Goal: Information Seeking & Learning: Learn about a topic

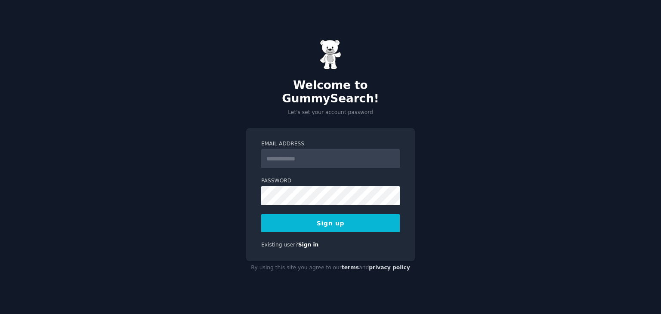
click at [310, 150] on input "Email Address" at bounding box center [330, 158] width 139 height 19
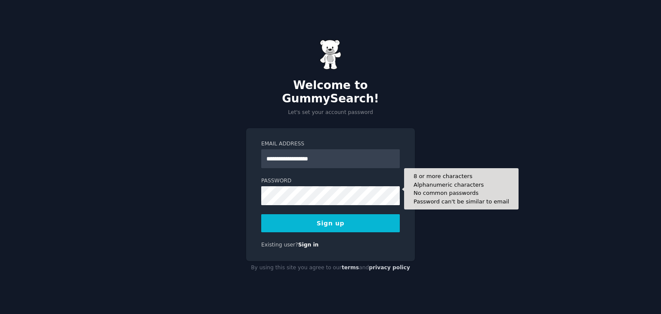
type input "**********"
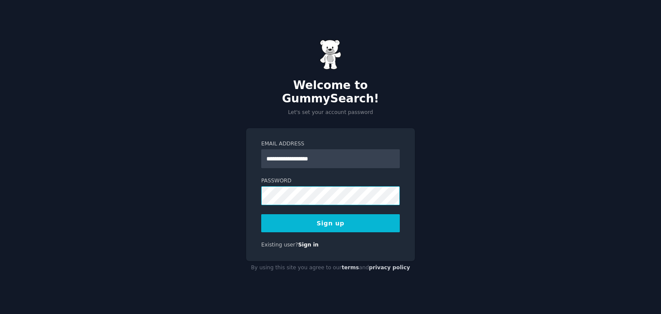
click at [255, 198] on div "**********" at bounding box center [330, 194] width 169 height 133
click at [330, 218] on button "Sign up" at bounding box center [330, 223] width 139 height 18
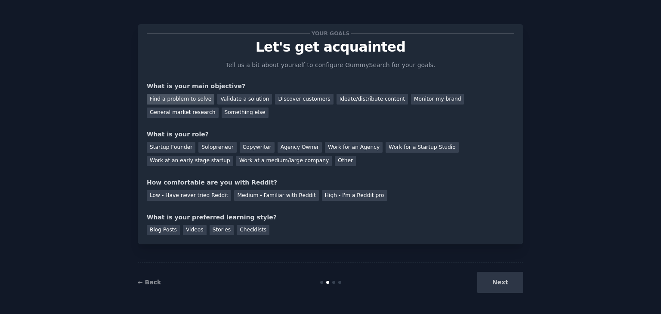
click at [197, 102] on div "Find a problem to solve" at bounding box center [181, 99] width 68 height 11
click at [225, 99] on div "Validate a solution" at bounding box center [244, 99] width 55 height 11
click at [185, 100] on div "Find a problem to solve" at bounding box center [181, 99] width 68 height 11
click at [210, 145] on div "Solopreneur" at bounding box center [217, 147] width 38 height 11
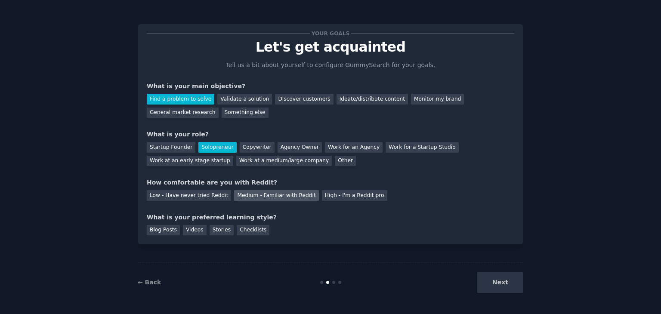
click at [256, 198] on div "Medium - Familiar with Reddit" at bounding box center [276, 195] width 84 height 11
click at [193, 233] on div "Videos" at bounding box center [195, 230] width 24 height 11
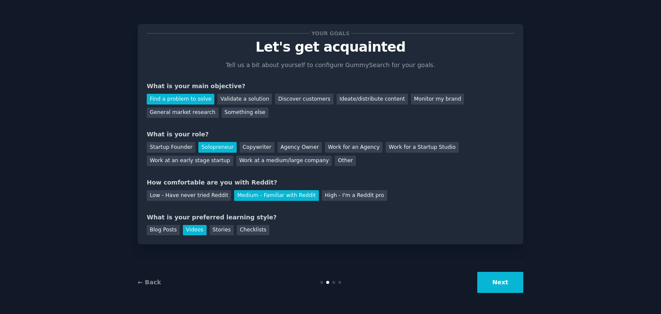
click at [498, 284] on button "Next" at bounding box center [500, 282] width 46 height 21
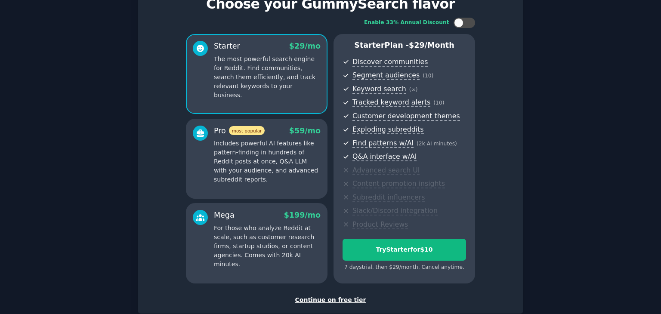
scroll to position [86, 0]
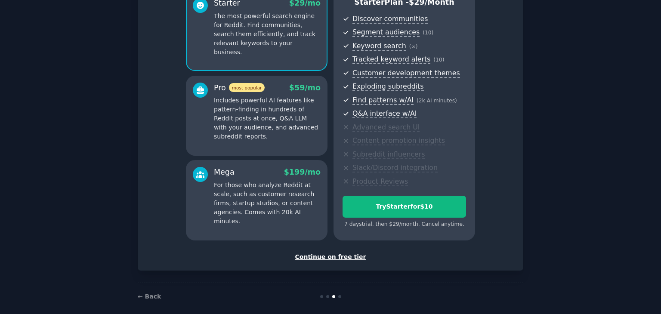
click at [332, 258] on div "Continue on free tier" at bounding box center [331, 257] width 368 height 9
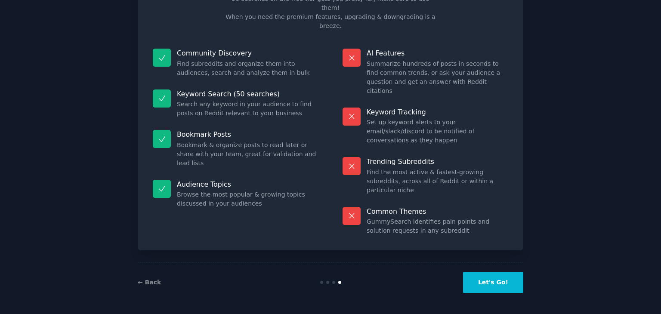
scroll to position [21, 0]
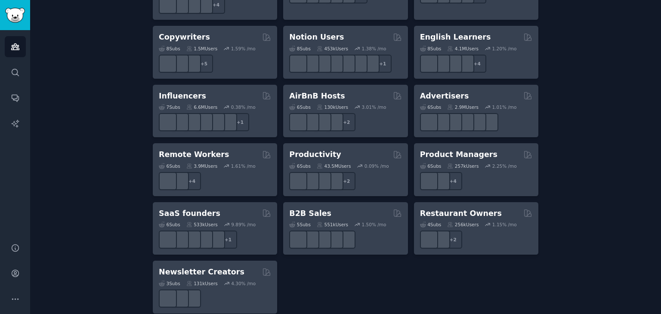
scroll to position [635, 0]
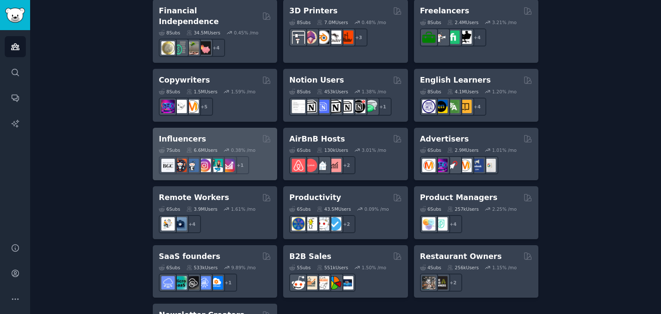
click at [232, 134] on div "Influencers" at bounding box center [215, 139] width 112 height 11
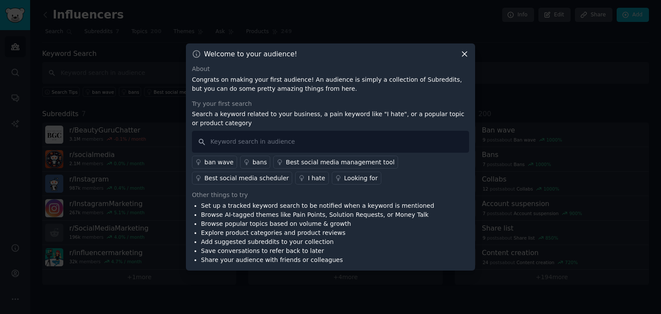
click at [463, 58] on icon at bounding box center [464, 53] width 9 height 9
click at [462, 57] on icon at bounding box center [464, 53] width 9 height 9
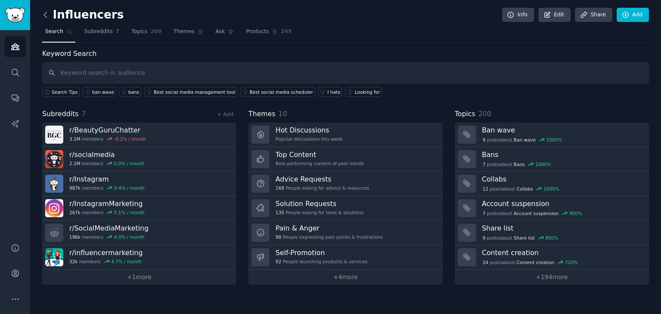
click at [43, 16] on icon at bounding box center [45, 14] width 9 height 9
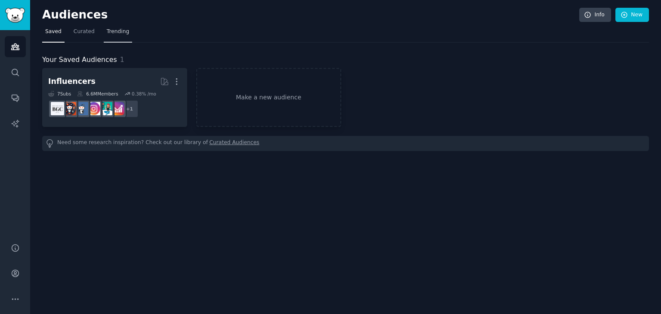
click at [114, 33] on span "Trending" at bounding box center [118, 32] width 22 height 8
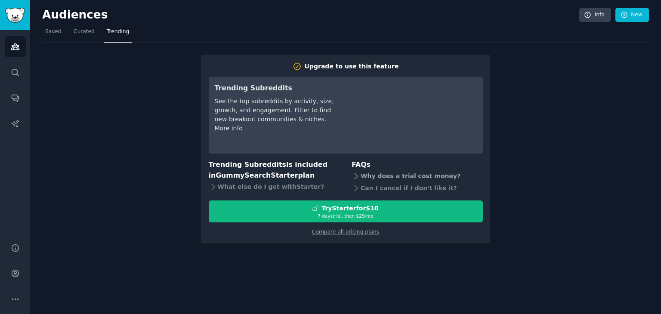
click at [414, 179] on div "Why does a trial cost money?" at bounding box center [417, 176] width 131 height 12
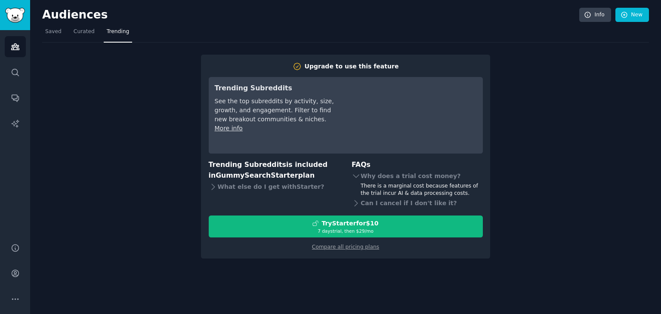
click at [164, 64] on div "Upgrade to use this feature Trending Subreddits See the top subreddits by activ…" at bounding box center [345, 151] width 607 height 216
click at [87, 35] on span "Curated" at bounding box center [84, 32] width 21 height 8
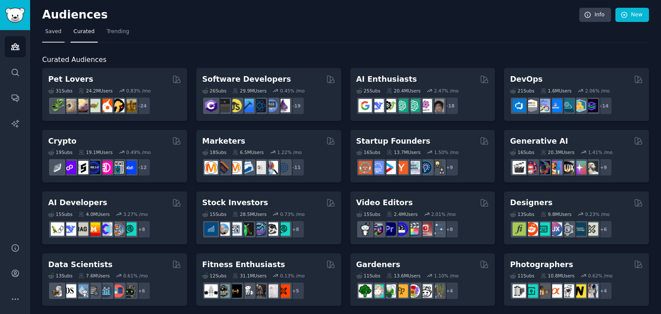
click at [58, 38] on link "Saved" at bounding box center [53, 34] width 22 height 18
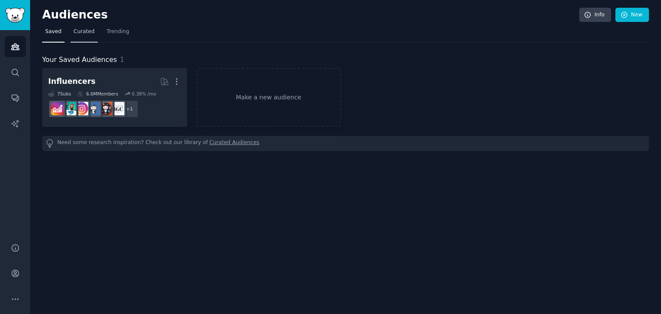
drag, startPoint x: 77, startPoint y: 33, endPoint x: 83, endPoint y: 35, distance: 6.8
click at [77, 32] on span "Curated" at bounding box center [84, 32] width 21 height 8
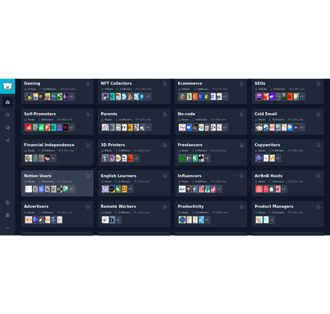
scroll to position [360, 0]
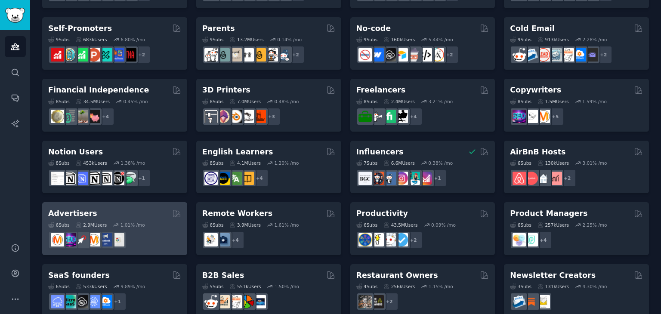
click at [114, 203] on div "Advertisers Curated by GummySearch 6 Sub s 2.9M Users 1.01 % /mo" at bounding box center [114, 228] width 145 height 53
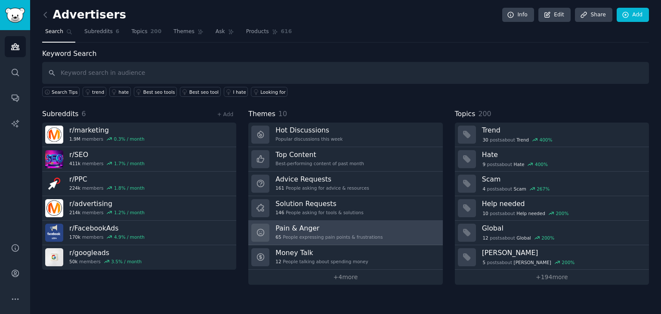
click at [304, 230] on h3 "Pain & Anger" at bounding box center [328, 228] width 107 height 9
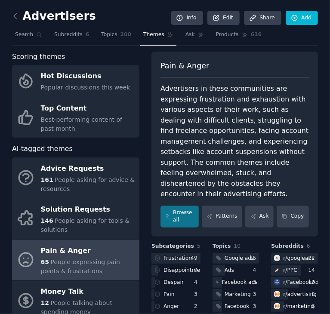
scroll to position [43, 0]
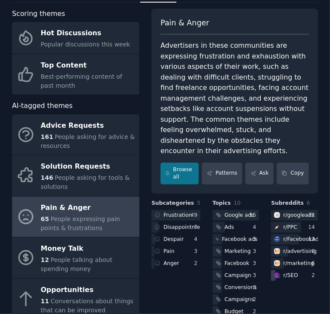
click at [290, 273] on div "r/ SEO" at bounding box center [290, 276] width 15 height 8
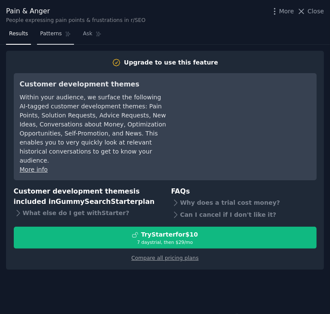
click at [52, 35] on span "Patterns" at bounding box center [51, 34] width 22 height 8
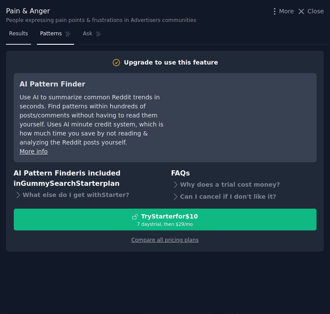
click at [22, 37] on span "Results" at bounding box center [18, 34] width 19 height 8
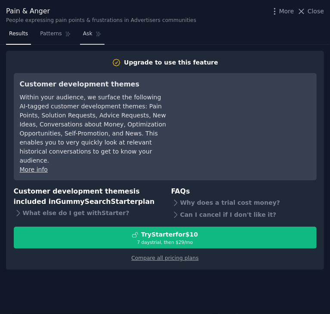
click at [88, 33] on link "Ask" at bounding box center [92, 36] width 25 height 18
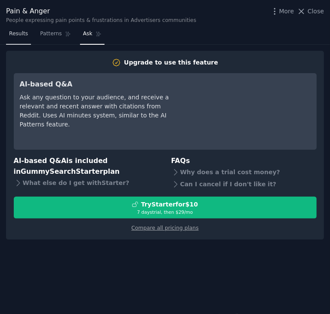
click at [24, 37] on span "Results" at bounding box center [18, 34] width 19 height 8
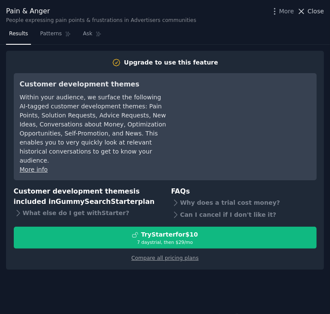
click at [303, 10] on icon at bounding box center [301, 11] width 9 height 9
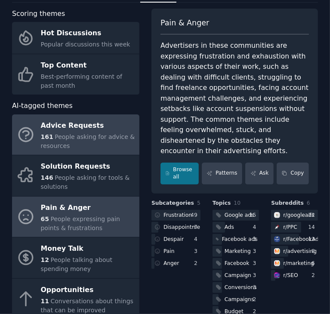
click at [103, 122] on div "Advice Requests" at bounding box center [88, 126] width 94 height 14
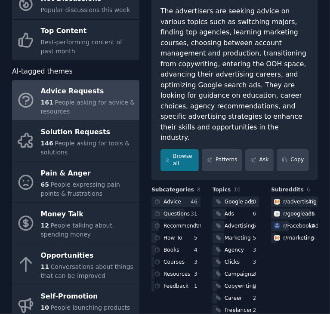
scroll to position [86, 0]
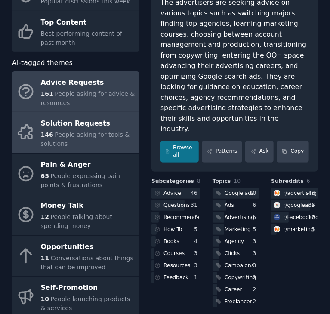
click at [82, 131] on span "People asking for tools & solutions" at bounding box center [85, 139] width 89 height 16
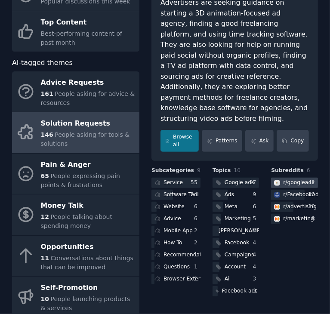
click at [287, 178] on div "r/ googleads" at bounding box center [293, 183] width 45 height 11
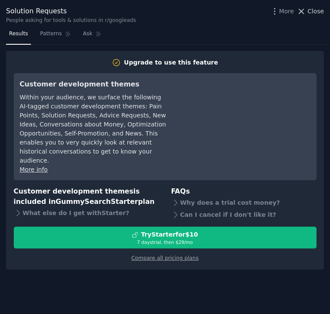
click at [310, 11] on span "Close" at bounding box center [316, 11] width 16 height 9
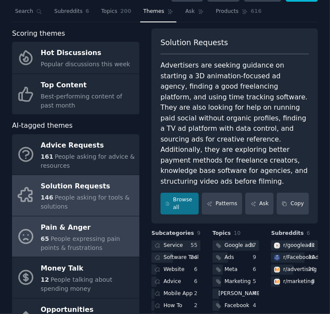
scroll to position [43, 0]
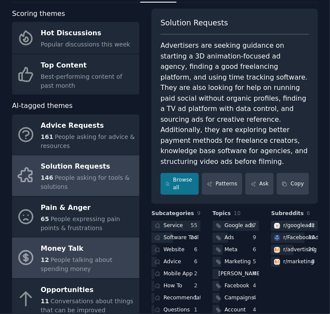
click at [83, 216] on span "People expressing pain points & frustrations" at bounding box center [80, 224] width 79 height 16
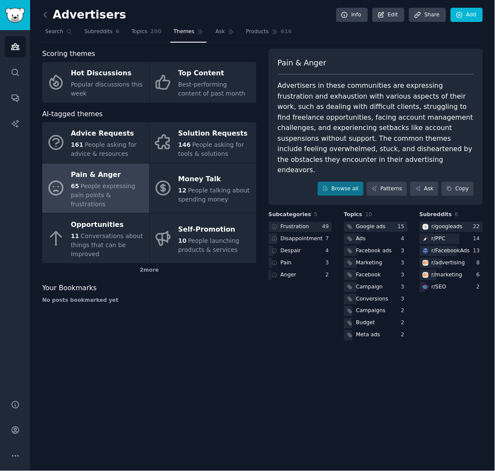
click at [289, 314] on div "Advertisers Info Edit Share Add Search Subreddits 6 Topics 200 Themes Ask Produ…" at bounding box center [262, 235] width 465 height 471
click at [301, 223] on div "Frustration" at bounding box center [295, 227] width 28 height 8
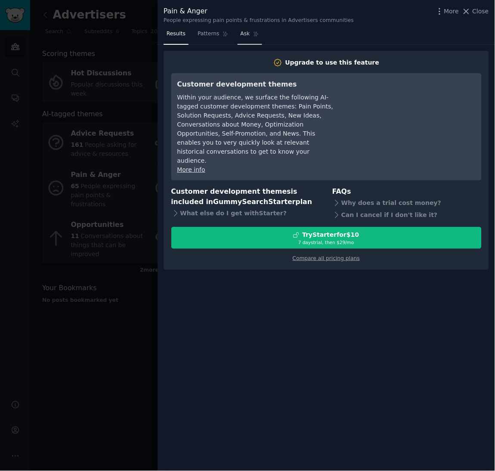
click at [241, 34] on span "Ask" at bounding box center [245, 34] width 9 height 8
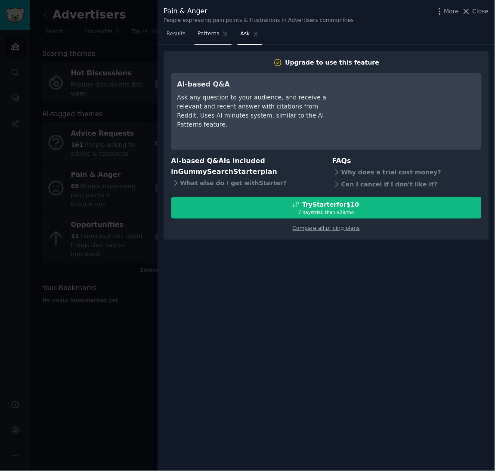
click at [207, 37] on span "Patterns" at bounding box center [209, 34] width 22 height 8
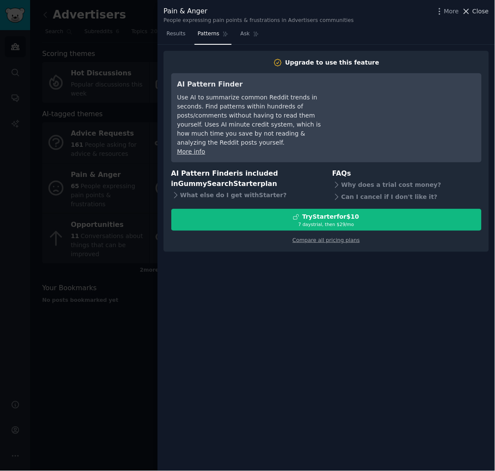
click at [467, 9] on icon at bounding box center [466, 11] width 5 height 5
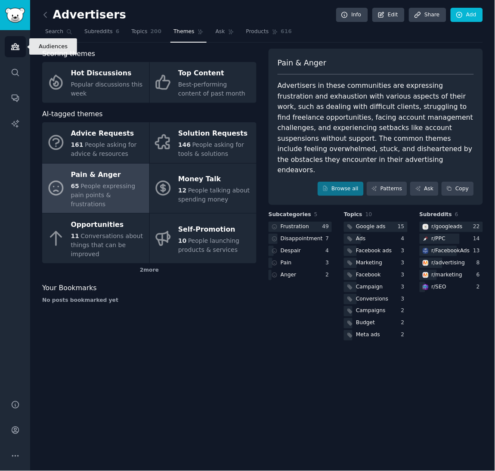
click at [16, 50] on icon "Sidebar" at bounding box center [15, 46] width 9 height 9
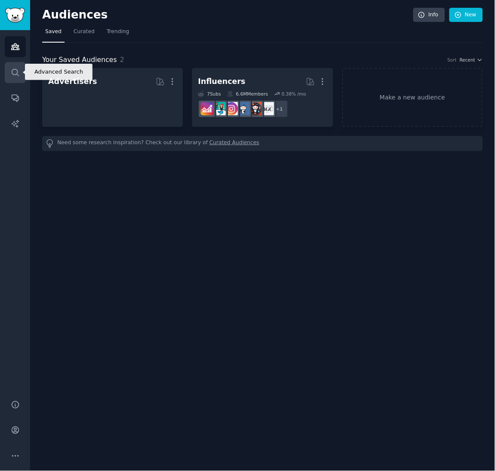
click at [16, 71] on icon "Sidebar" at bounding box center [15, 72] width 9 height 9
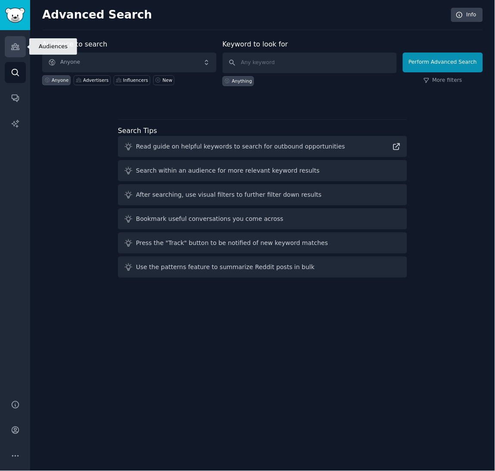
click at [16, 50] on icon "Sidebar" at bounding box center [15, 46] width 9 height 9
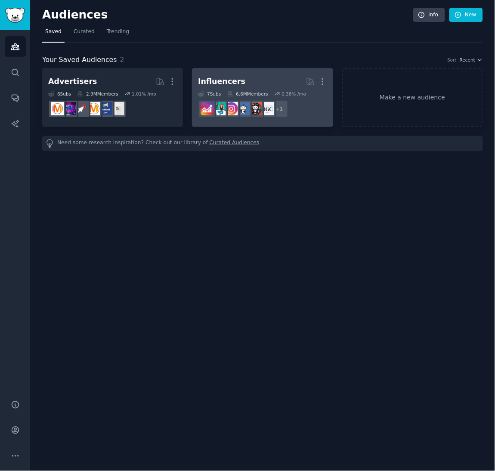
click at [234, 81] on div "Influencers" at bounding box center [221, 81] width 47 height 11
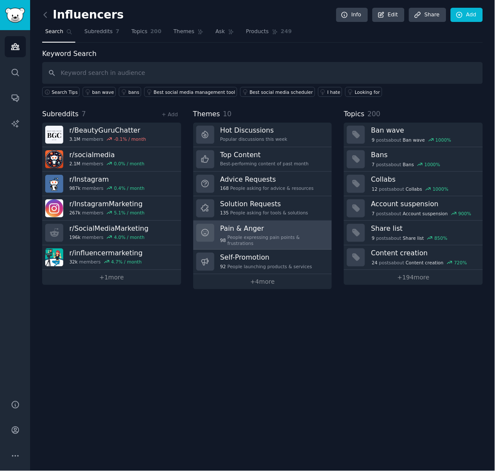
click at [265, 230] on h3 "Pain & Anger" at bounding box center [273, 228] width 106 height 9
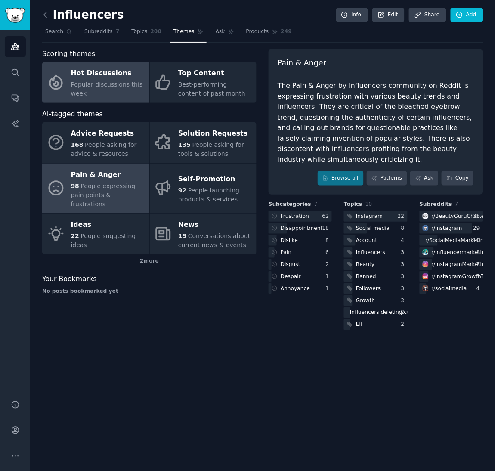
click at [120, 91] on div "Popular discussions this week" at bounding box center [108, 89] width 74 height 18
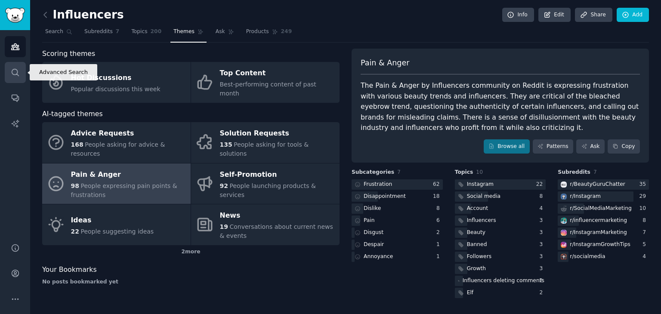
click at [18, 73] on icon "Sidebar" at bounding box center [15, 72] width 9 height 9
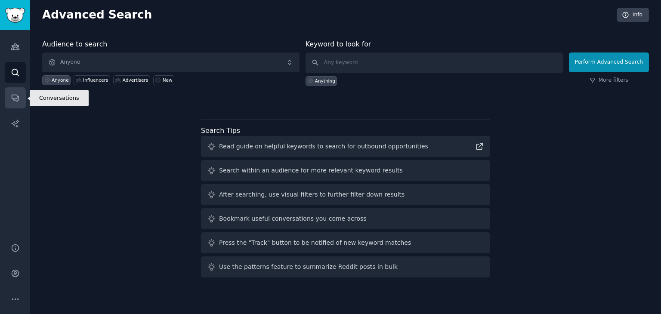
click at [19, 93] on icon "Sidebar" at bounding box center [15, 97] width 9 height 9
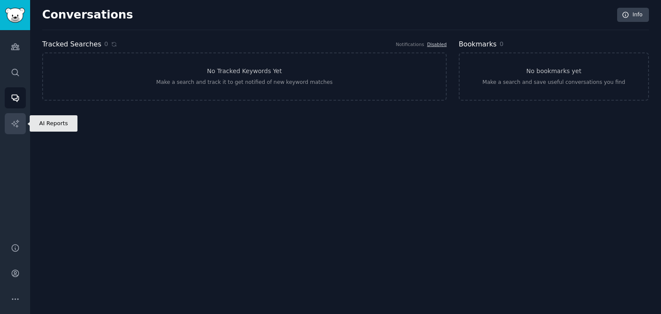
click at [16, 127] on icon "Sidebar" at bounding box center [15, 123] width 9 height 9
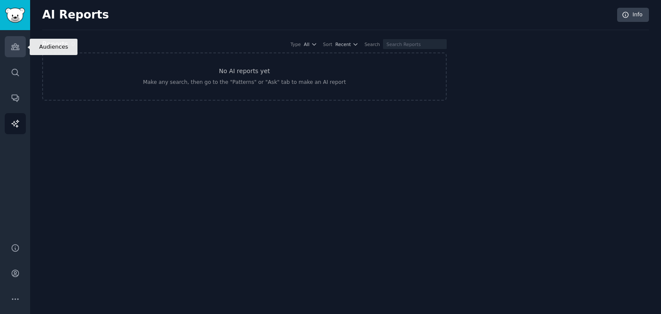
click at [25, 49] on link "Audiences" at bounding box center [15, 46] width 21 height 21
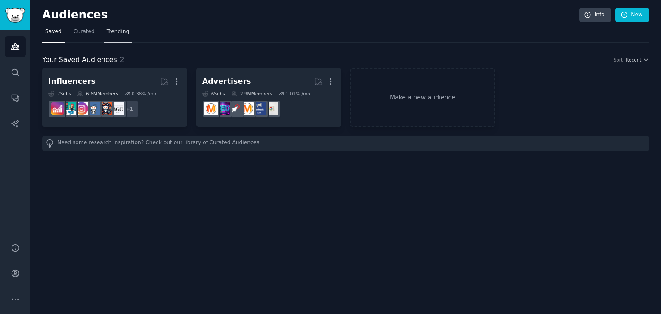
click at [114, 33] on span "Trending" at bounding box center [118, 32] width 22 height 8
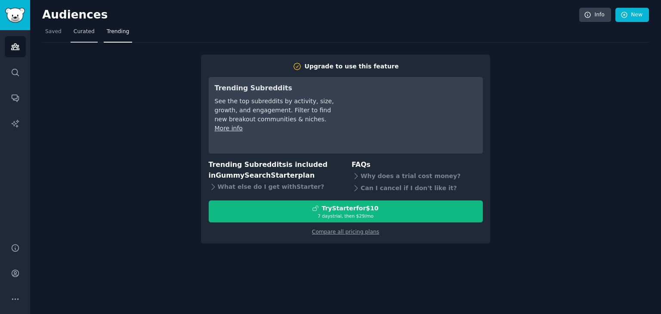
click at [77, 32] on span "Curated" at bounding box center [84, 32] width 21 height 8
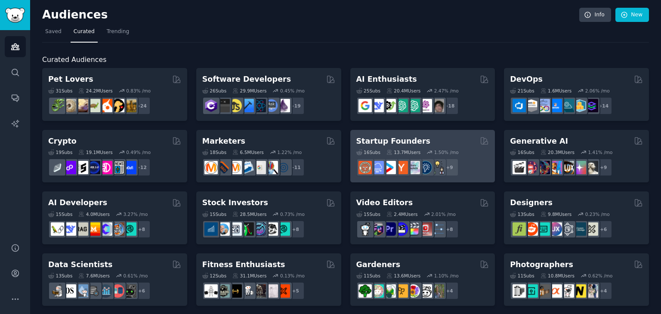
click at [452, 143] on div "Startup Founders" at bounding box center [422, 141] width 133 height 11
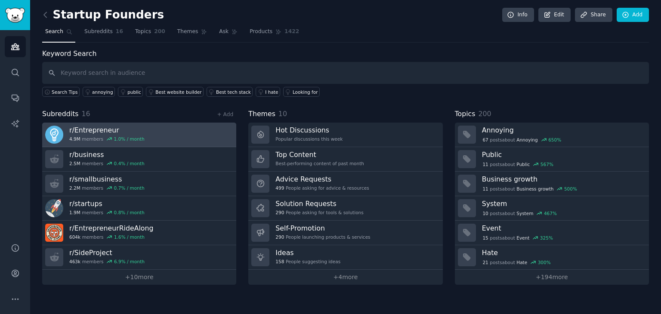
click at [150, 133] on link "r/ Entrepreneur 4.9M members 1.0 % / month" at bounding box center [139, 135] width 194 height 25
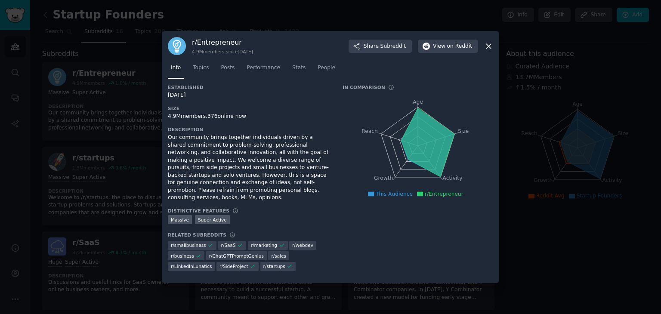
click at [490, 49] on icon at bounding box center [488, 46] width 5 height 5
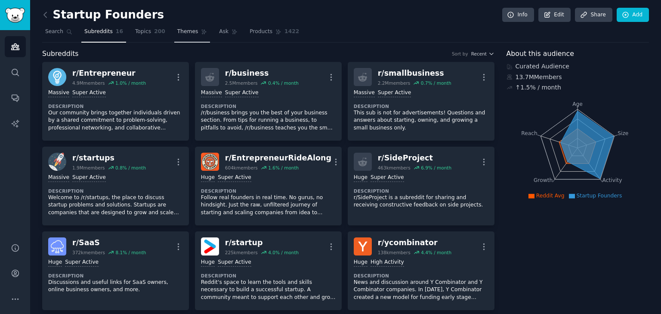
click at [180, 38] on link "Themes" at bounding box center [192, 34] width 36 height 18
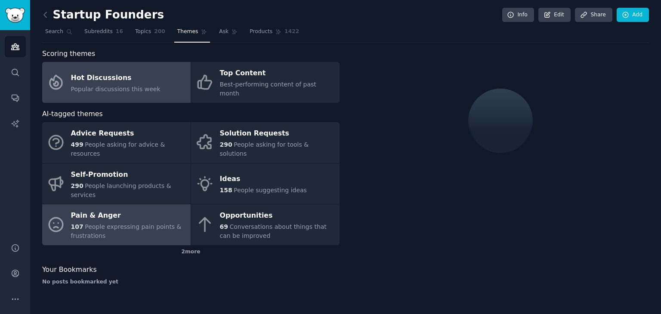
click at [142, 223] on span "People expressing pain points & frustrations" at bounding box center [126, 231] width 111 height 16
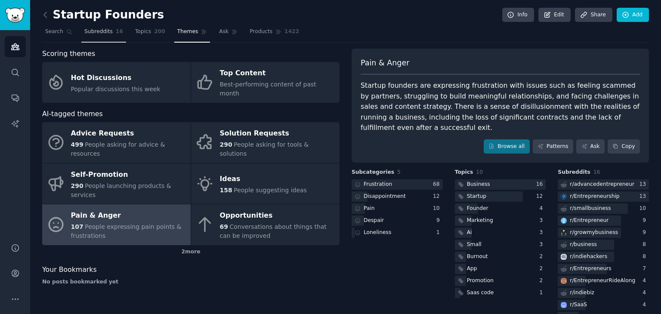
click at [109, 33] on link "Subreddits 16" at bounding box center [103, 34] width 45 height 18
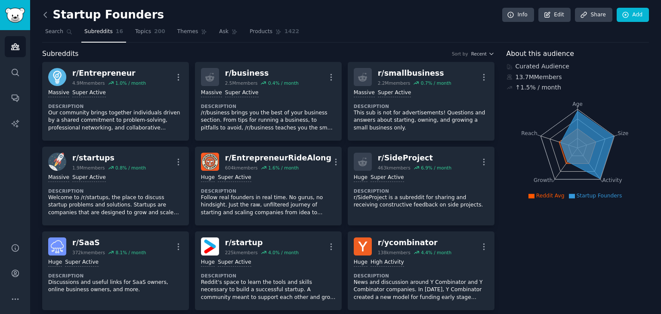
click at [46, 14] on icon at bounding box center [45, 14] width 9 height 9
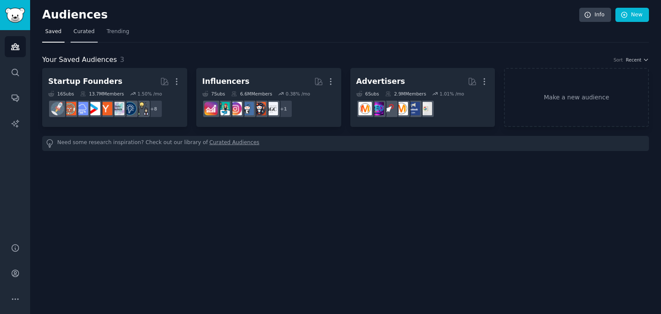
click at [85, 34] on span "Curated" at bounding box center [84, 32] width 21 height 8
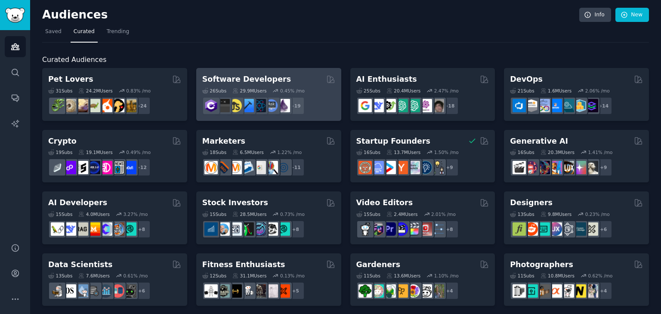
click at [313, 90] on div "26 Sub s 29.9M Users 0.45 % /mo" at bounding box center [268, 91] width 133 height 6
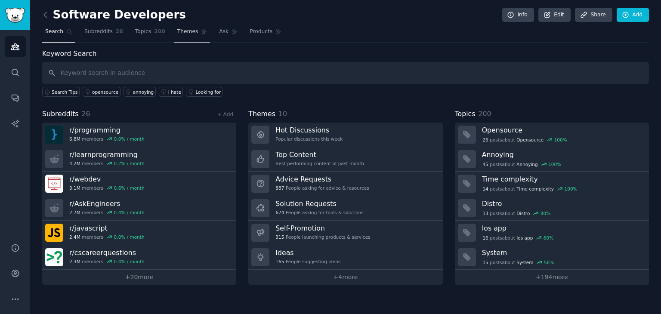
click at [177, 33] on span "Themes" at bounding box center [187, 32] width 21 height 8
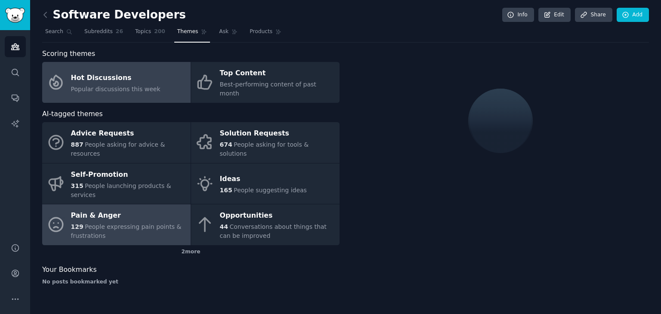
click at [113, 223] on span "People expressing pain points & frustrations" at bounding box center [126, 231] width 111 height 16
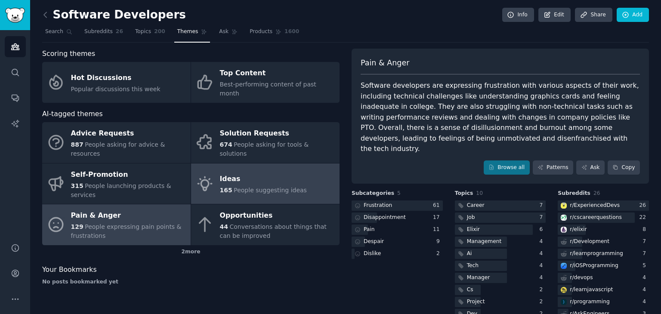
click at [229, 173] on div "Ideas" at bounding box center [263, 180] width 87 height 14
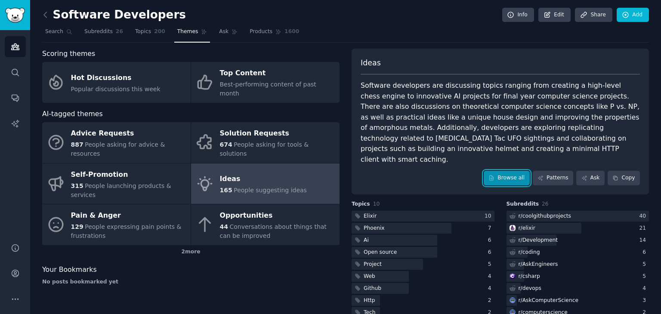
click at [507, 171] on link "Browse all" at bounding box center [507, 178] width 46 height 15
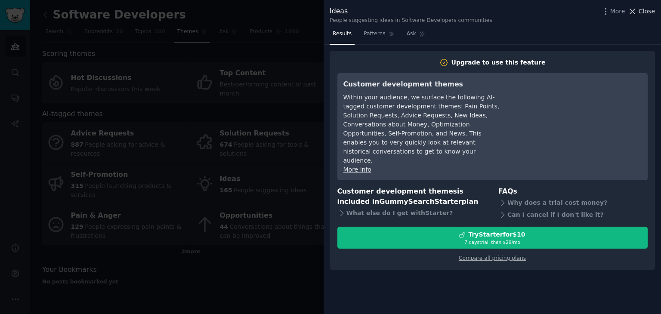
click at [637, 8] on icon at bounding box center [632, 11] width 9 height 9
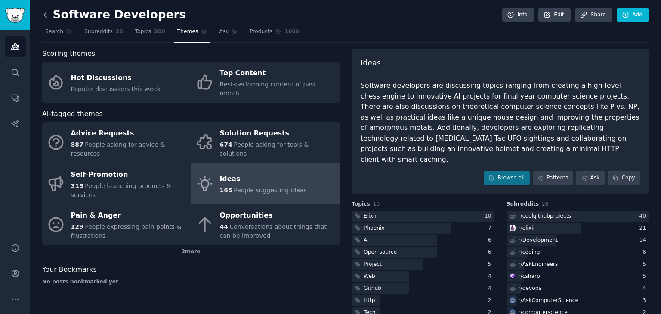
click at [43, 15] on icon at bounding box center [45, 14] width 9 height 9
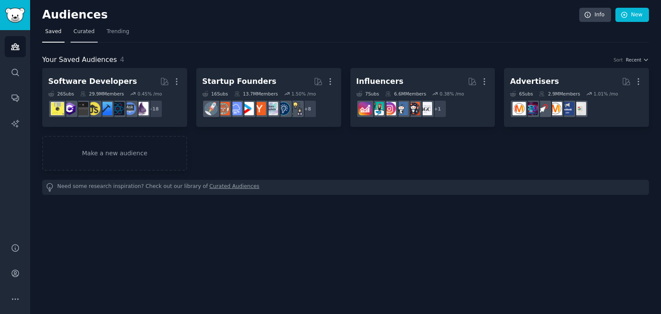
click at [83, 34] on span "Curated" at bounding box center [84, 32] width 21 height 8
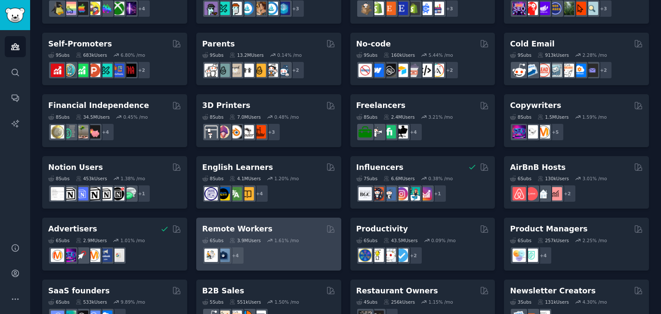
scroll to position [374, 0]
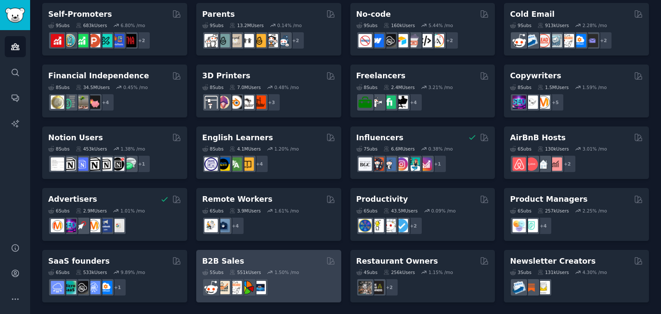
click at [281, 264] on div "B2B Sales" at bounding box center [268, 261] width 133 height 11
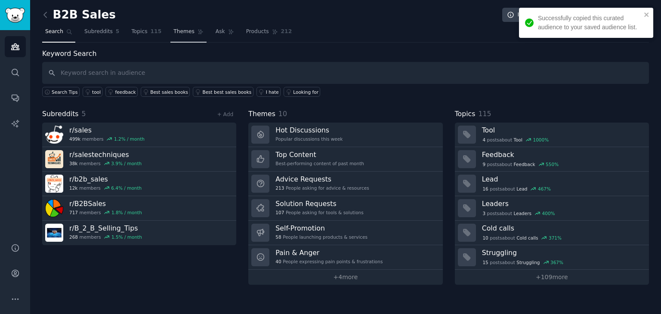
click at [181, 37] on link "Themes" at bounding box center [188, 34] width 36 height 18
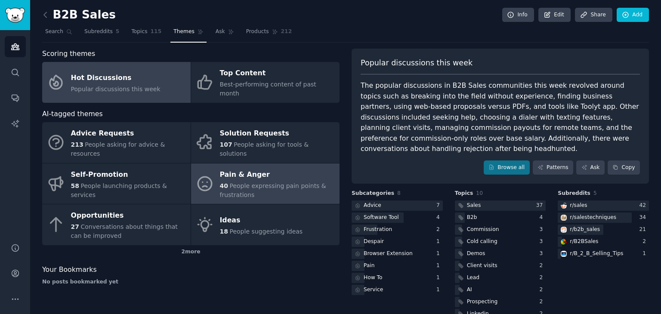
click at [272, 168] on div "Pain & Anger" at bounding box center [277, 175] width 115 height 14
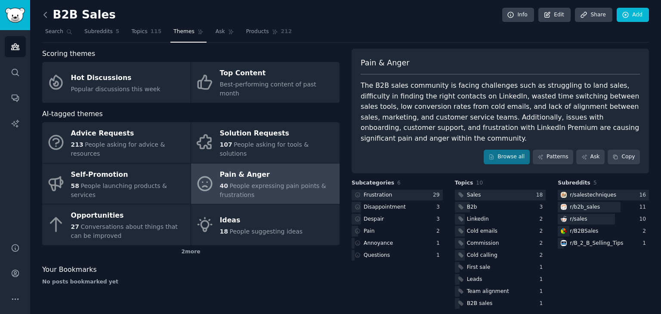
click at [45, 11] on icon at bounding box center [45, 14] width 9 height 9
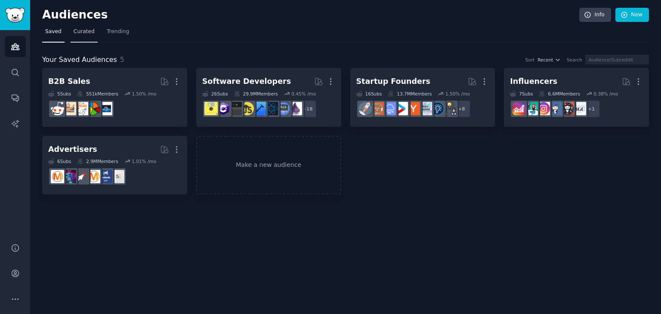
click at [79, 37] on link "Curated" at bounding box center [84, 34] width 27 height 18
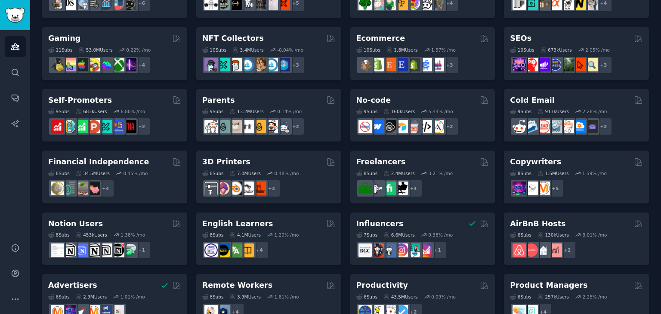
scroll to position [245, 0]
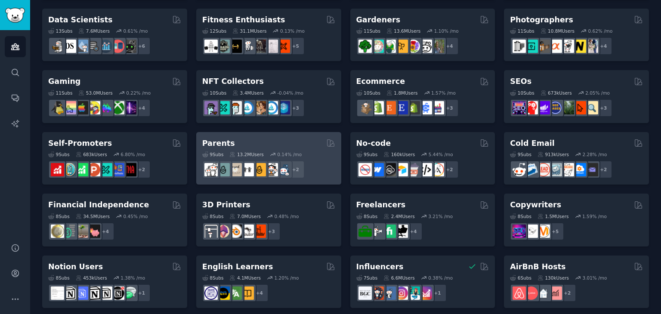
click at [268, 143] on div "Parents" at bounding box center [268, 143] width 133 height 11
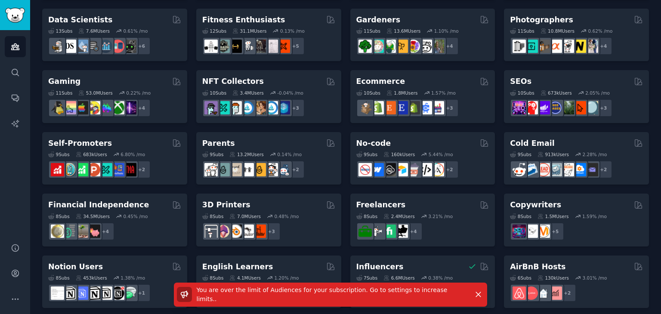
click at [17, 295] on div "You are over the limit of Audiences for your subscription. Go to settings to in…" at bounding box center [330, 299] width 661 height 32
click at [13, 300] on div "You are over the limit of Audiences for your subscription. Go to settings to in…" at bounding box center [330, 299] width 661 height 32
click at [14, 298] on div "You are over the limit of Audiences for your subscription. Go to settings to in…" at bounding box center [330, 299] width 661 height 32
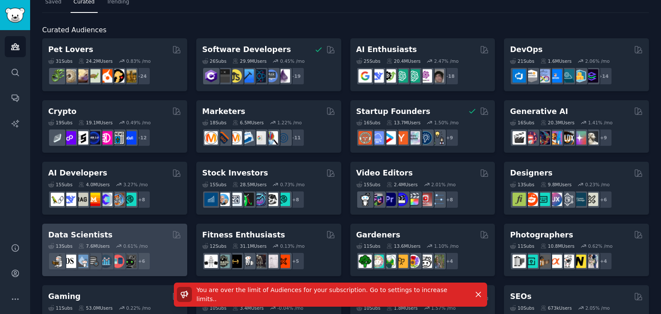
scroll to position [0, 0]
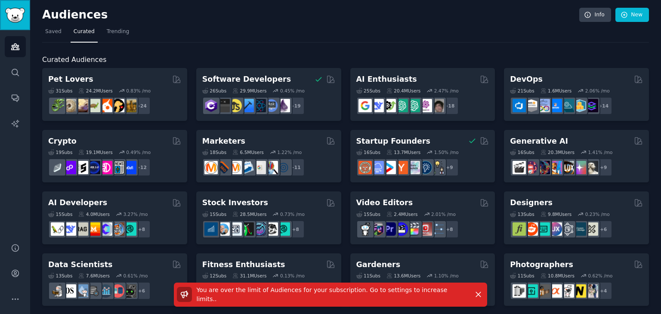
click at [16, 13] on img "Sidebar" at bounding box center [15, 15] width 20 height 15
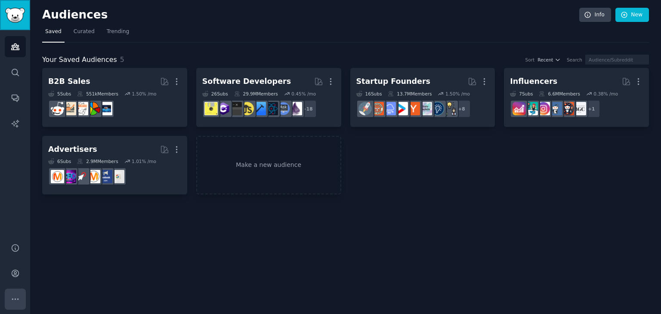
click at [17, 298] on icon "Sidebar" at bounding box center [15, 299] width 9 height 9
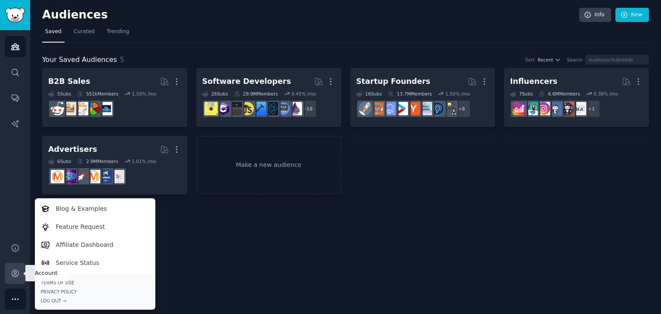
click at [17, 276] on icon "Sidebar" at bounding box center [15, 273] width 7 height 7
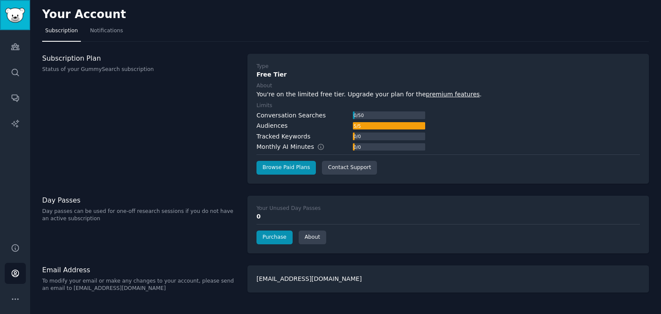
click at [16, 17] on img "Sidebar" at bounding box center [15, 15] width 20 height 15
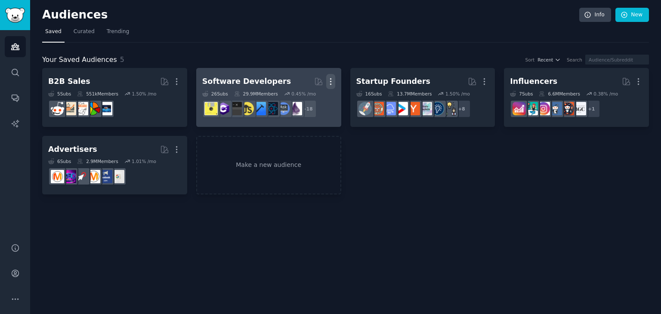
click at [334, 78] on icon "button" at bounding box center [330, 81] width 9 height 9
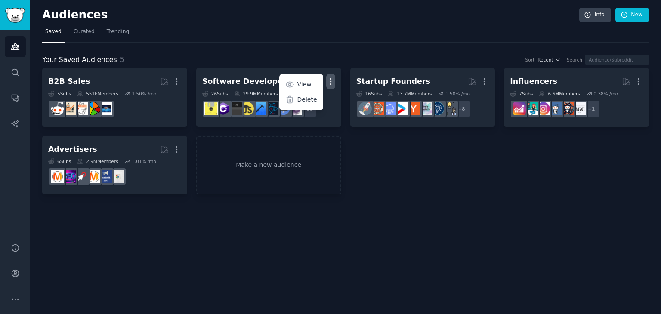
click at [405, 207] on div "Audiences Info New Saved Curated Trending Your Saved Audiences 5 Sort Recent Se…" at bounding box center [345, 157] width 631 height 314
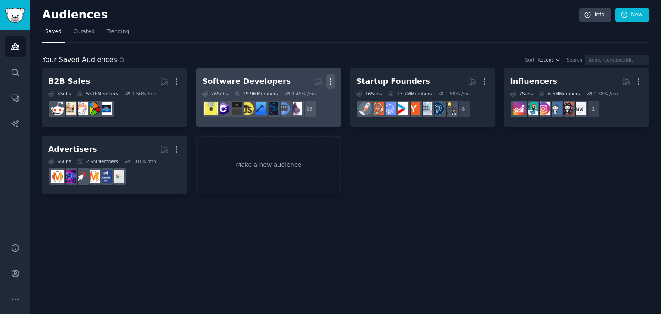
click at [330, 80] on icon "button" at bounding box center [330, 81] width 9 height 9
click at [294, 101] on icon at bounding box center [289, 99] width 9 height 9
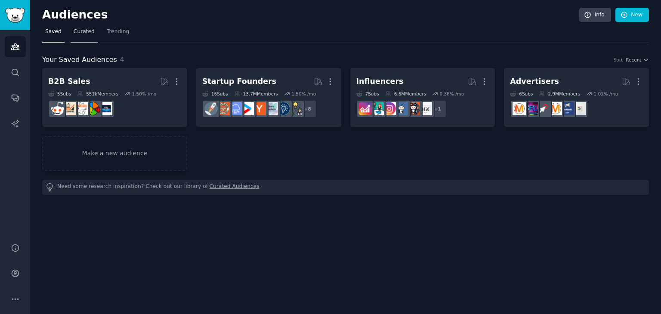
click at [84, 31] on span "Curated" at bounding box center [84, 32] width 21 height 8
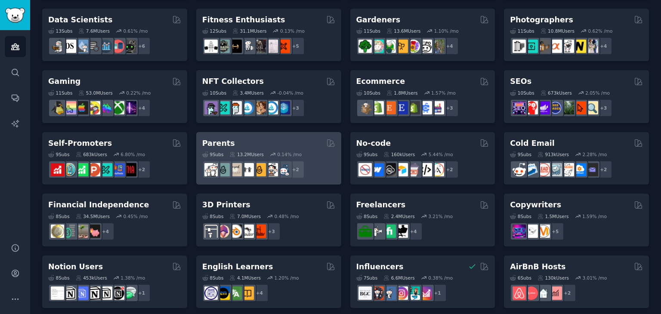
scroll to position [202, 0]
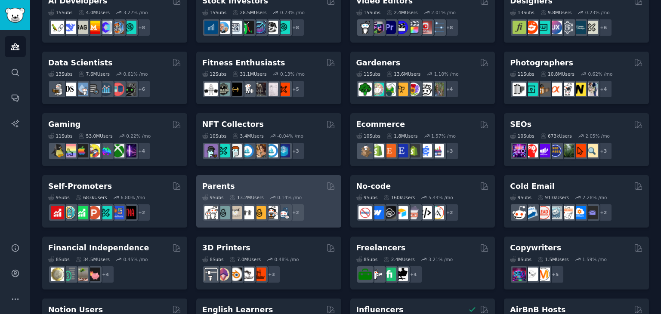
click at [309, 193] on div "9 Sub s 13.2M Users 0.14 % /mo r/SingleParents + 2" at bounding box center [268, 207] width 133 height 30
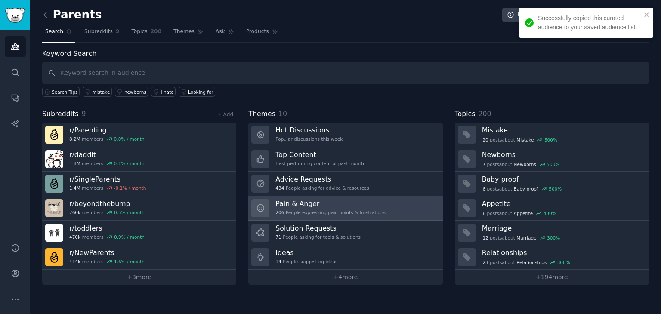
click at [305, 203] on h3 "Pain & Anger" at bounding box center [330, 203] width 110 height 9
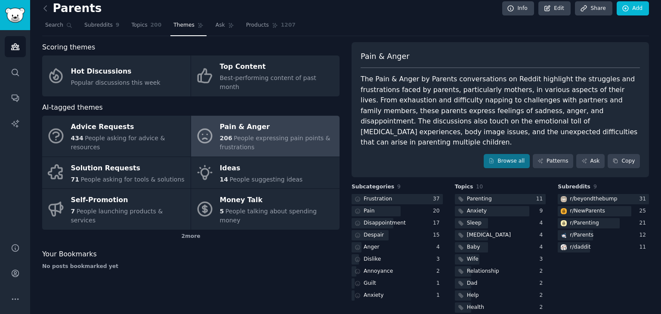
scroll to position [7, 0]
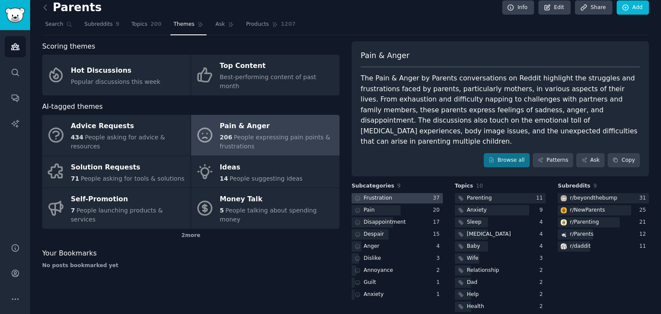
click at [409, 193] on div at bounding box center [397, 198] width 91 height 11
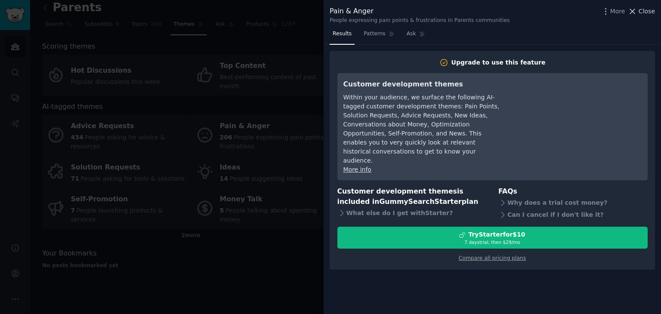
click at [637, 11] on icon at bounding box center [632, 11] width 9 height 9
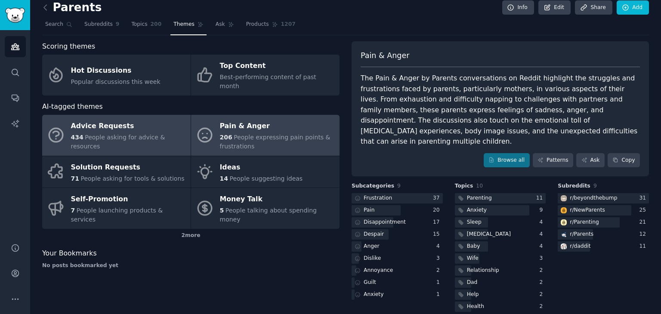
click at [132, 120] on div "Advice Requests" at bounding box center [128, 127] width 115 height 14
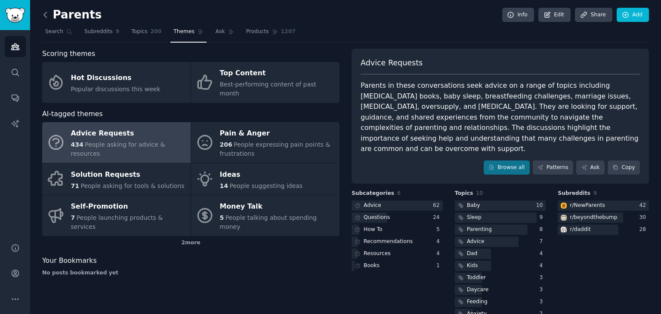
click at [48, 14] on icon at bounding box center [45, 14] width 9 height 9
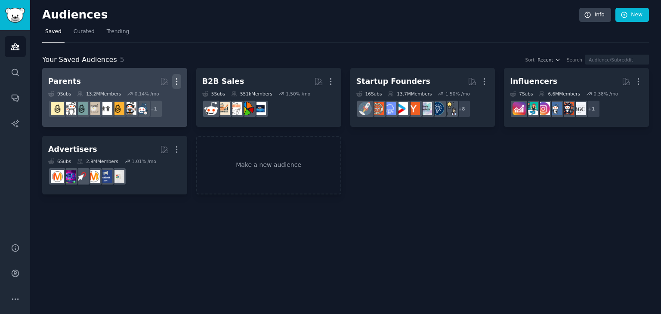
click at [176, 80] on icon "button" at bounding box center [176, 81] width 9 height 9
click at [146, 102] on p "Delete" at bounding box center [153, 99] width 20 height 9
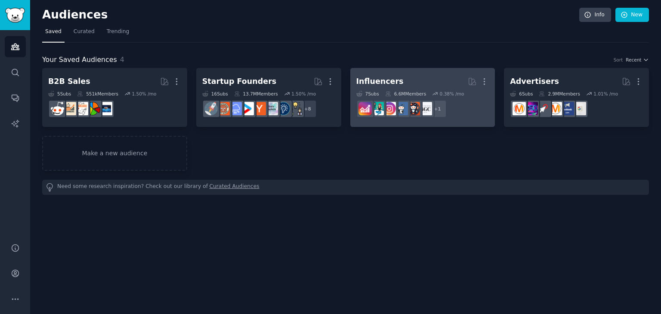
click at [407, 80] on h2 "Influencers More" at bounding box center [422, 81] width 133 height 15
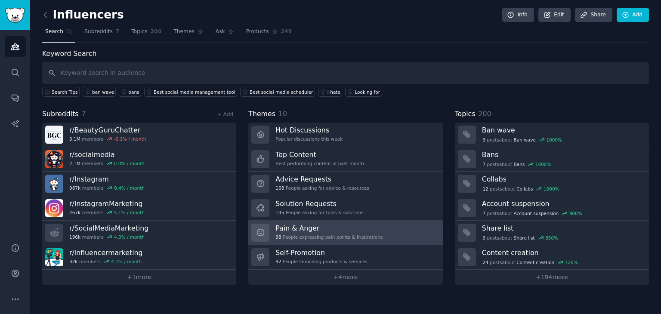
click at [320, 236] on div "98 People expressing pain points & frustrations" at bounding box center [328, 237] width 107 height 6
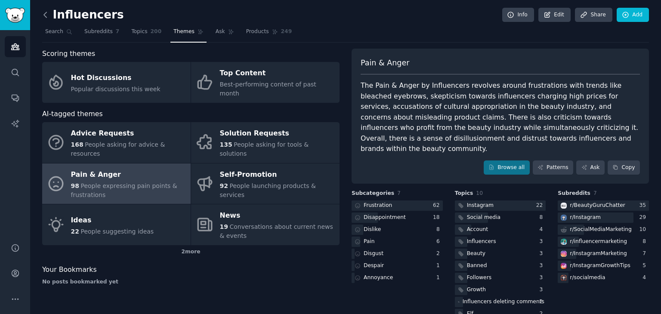
click at [46, 12] on icon at bounding box center [45, 14] width 9 height 9
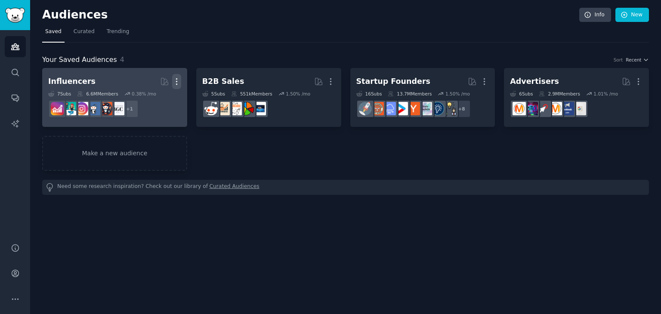
click at [176, 81] on icon "button" at bounding box center [176, 82] width 1 height 6
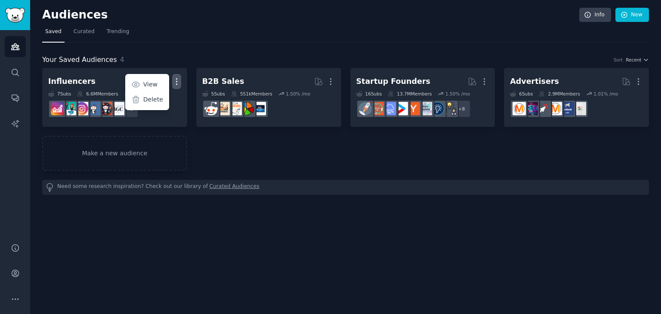
click at [193, 48] on div "Your Saved Audiences 4 Sort Recent Influencers Curated by GummySearch More View…" at bounding box center [345, 119] width 607 height 152
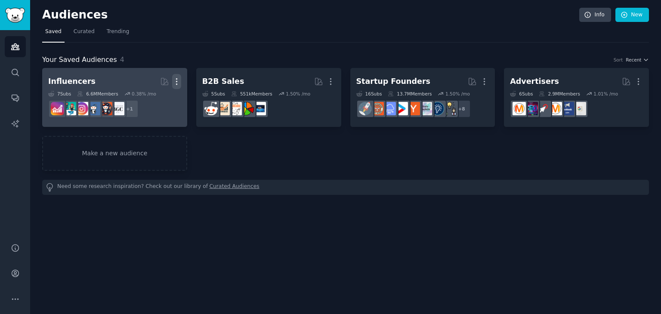
click at [175, 80] on icon "button" at bounding box center [176, 81] width 9 height 9
click at [155, 97] on p "Delete" at bounding box center [153, 99] width 20 height 9
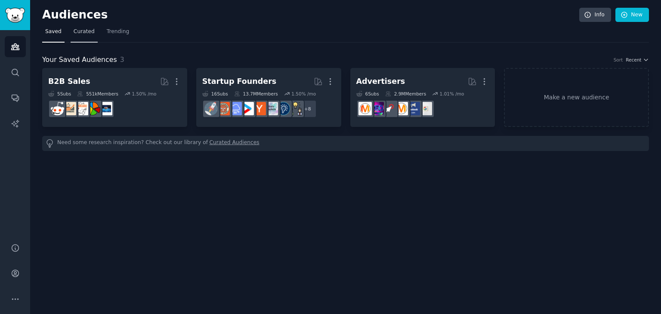
click at [79, 31] on span "Curated" at bounding box center [84, 32] width 21 height 8
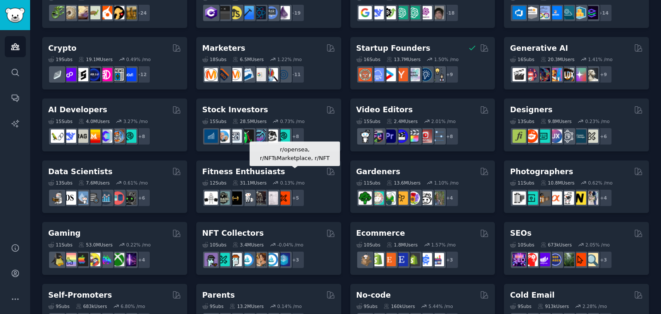
scroll to position [86, 0]
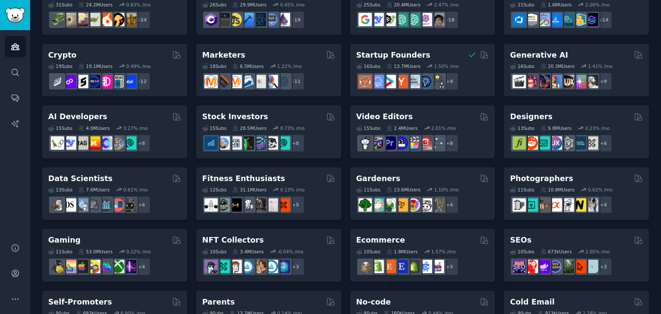
click at [256, 120] on div "Stock Investors" at bounding box center [268, 116] width 133 height 11
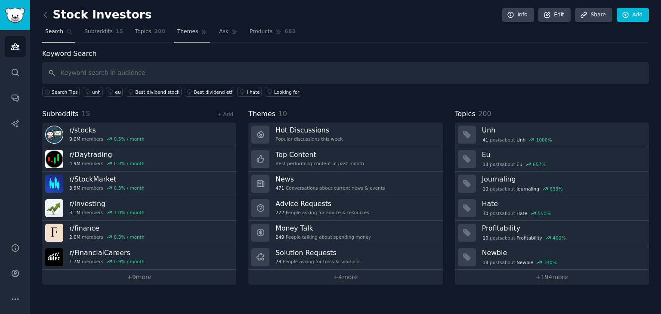
click at [177, 34] on span "Themes" at bounding box center [187, 32] width 21 height 8
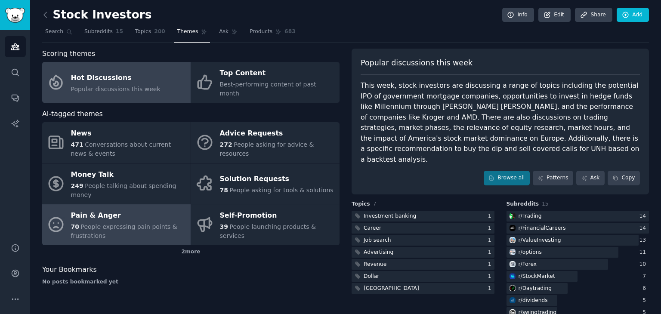
click at [124, 223] on div "70 People expressing pain points & frustrations" at bounding box center [128, 232] width 115 height 18
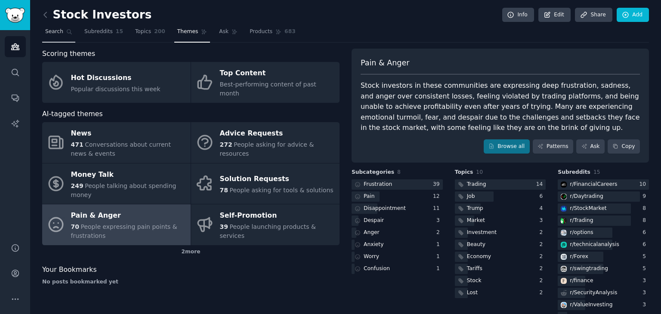
click at [53, 32] on span "Search" at bounding box center [54, 32] width 18 height 8
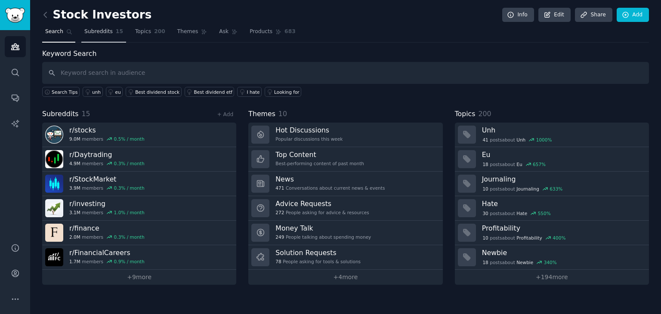
click at [96, 38] on link "Subreddits 15" at bounding box center [103, 34] width 45 height 18
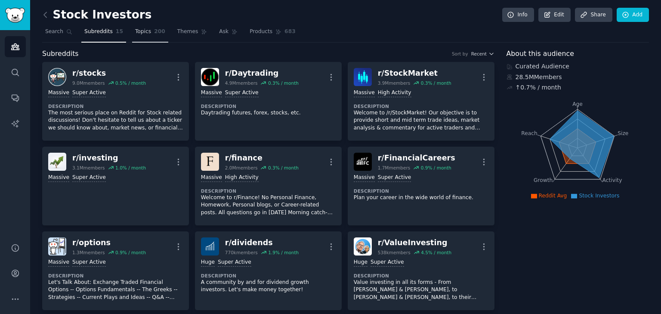
click at [132, 40] on link "Topics 200" at bounding box center [150, 34] width 36 height 18
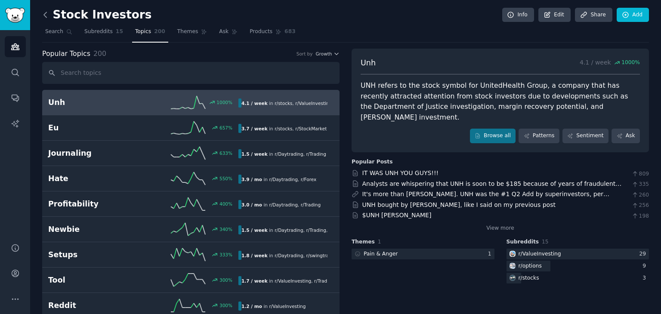
click at [45, 18] on icon at bounding box center [45, 14] width 9 height 9
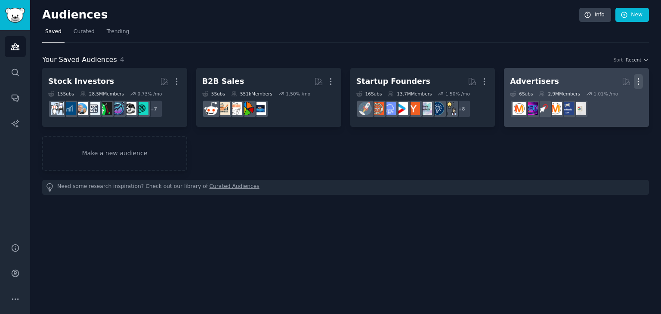
click at [640, 83] on icon "button" at bounding box center [638, 81] width 9 height 9
click at [618, 102] on p "Delete" at bounding box center [615, 99] width 20 height 9
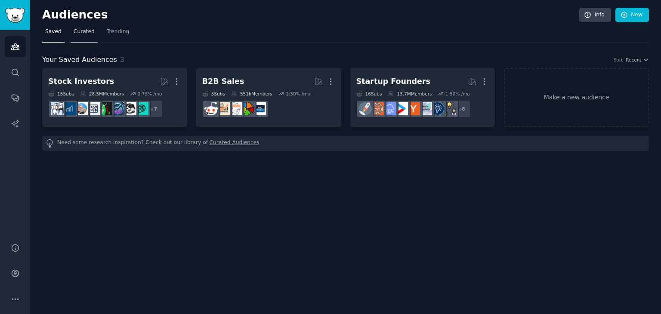
click at [87, 36] on link "Curated" at bounding box center [84, 34] width 27 height 18
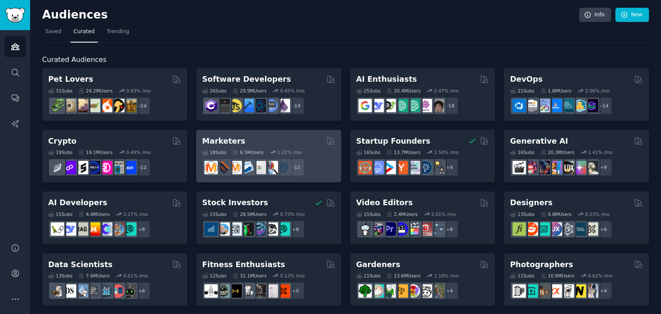
click at [251, 138] on div "Marketers" at bounding box center [268, 141] width 133 height 11
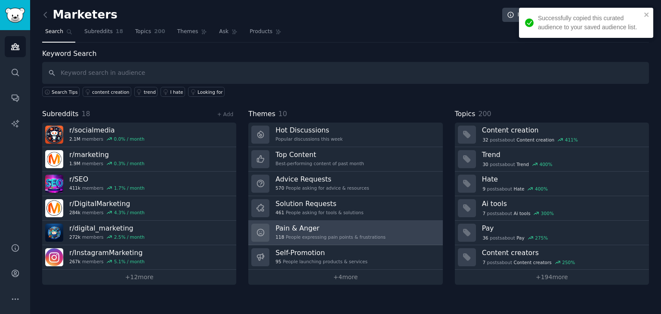
click at [296, 230] on h3 "Pain & Anger" at bounding box center [330, 228] width 110 height 9
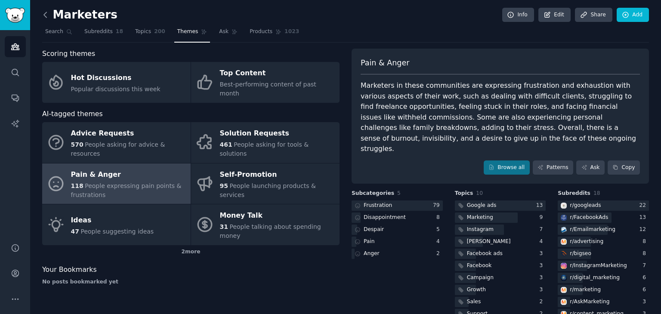
click at [45, 16] on icon at bounding box center [45, 14] width 9 height 9
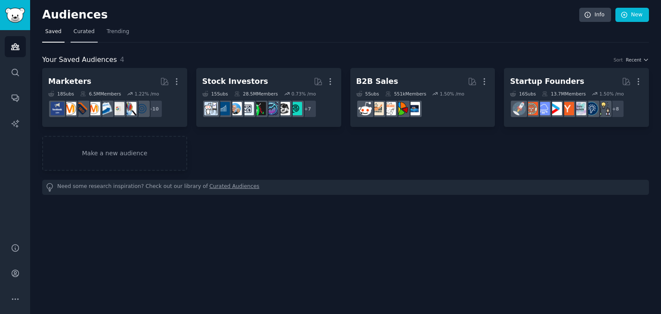
click at [74, 33] on span "Curated" at bounding box center [84, 32] width 21 height 8
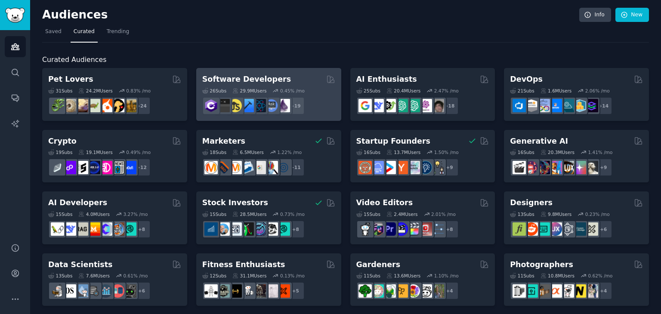
click at [269, 78] on h2 "Software Developers" at bounding box center [246, 79] width 89 height 11
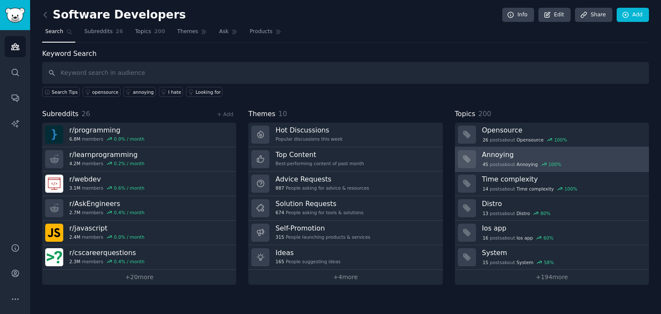
click at [515, 159] on div "45 post s about Annoying 100 %" at bounding box center [562, 163] width 161 height 9
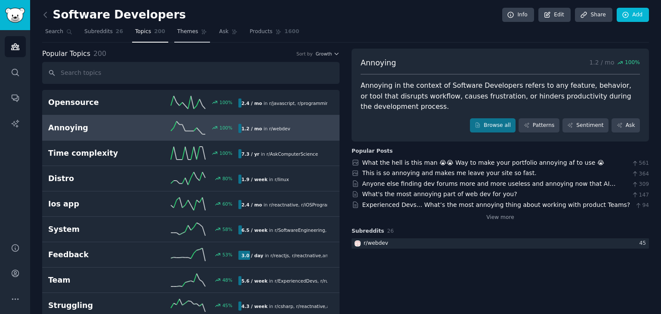
click at [184, 31] on span "Themes" at bounding box center [187, 32] width 21 height 8
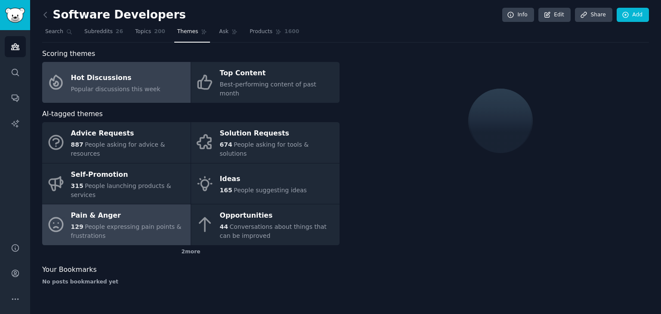
click at [117, 223] on span "People expressing pain points & frustrations" at bounding box center [126, 231] width 111 height 16
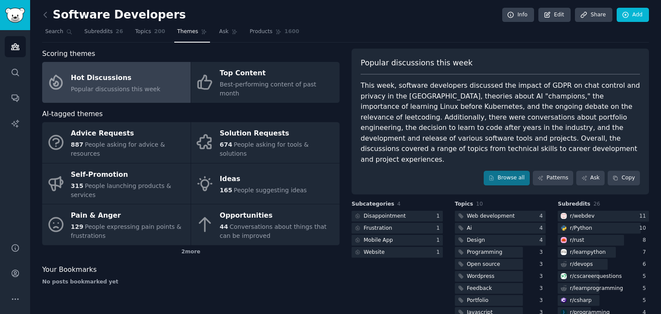
click at [50, 17] on link at bounding box center [47, 15] width 11 height 14
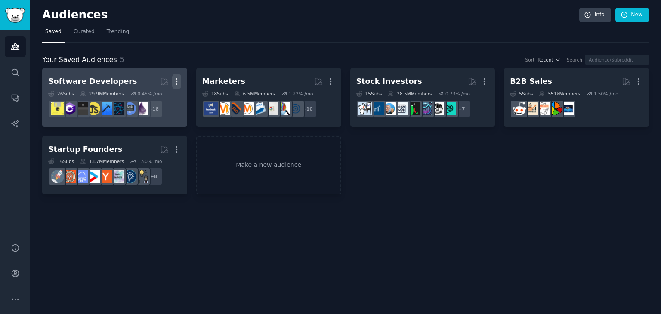
click at [179, 82] on icon "button" at bounding box center [176, 81] width 9 height 9
click at [146, 100] on p "Delete" at bounding box center [153, 99] width 20 height 9
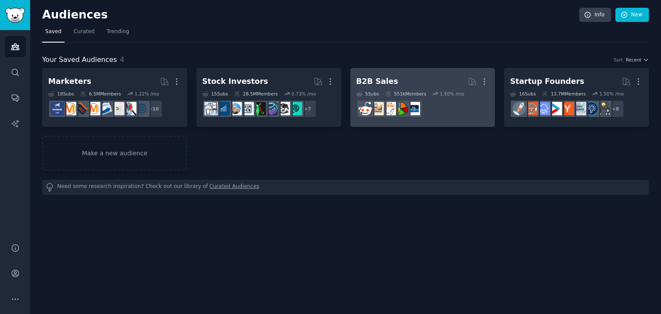
click at [408, 81] on h2 "B2B Sales Curated by GummySearch More" at bounding box center [422, 81] width 133 height 15
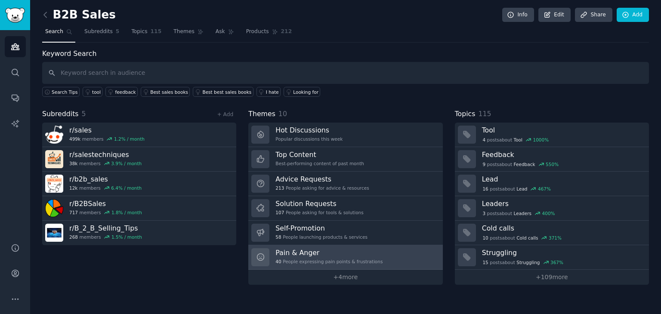
click at [329, 257] on div "Pain & Anger 40 People expressing pain points & frustrations" at bounding box center [328, 257] width 107 height 18
